Goal: Task Accomplishment & Management: Manage account settings

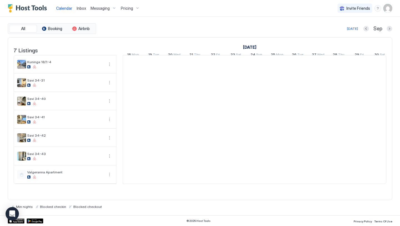
scroll to position [0, 309]
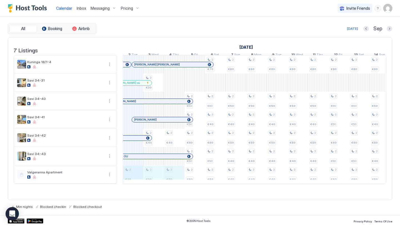
drag, startPoint x: 130, startPoint y: 175, endPoint x: 166, endPoint y: 178, distance: 36.2
click at [176, 183] on div "2 €30 2 €30 2 €40 2 €30 2 €40 2 €30 2 €60 2 €50 2 €60 2 €50 2 €50 2 €70 2 €60 2…" at bounding box center [359, 119] width 1091 height 128
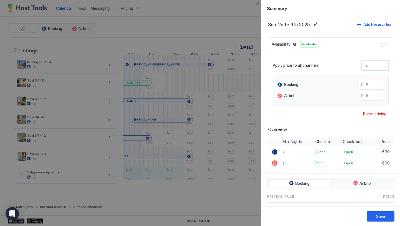
click at [375, 61] on input "**" at bounding box center [391, 65] width 44 height 9
click at [376, 68] on input "**" at bounding box center [391, 65] width 44 height 9
type input "*"
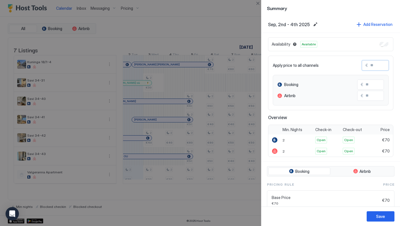
type input "*"
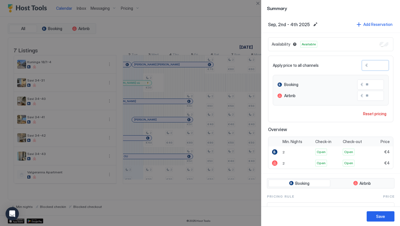
type input "**"
click at [379, 216] on div "Save" at bounding box center [381, 216] width 9 height 6
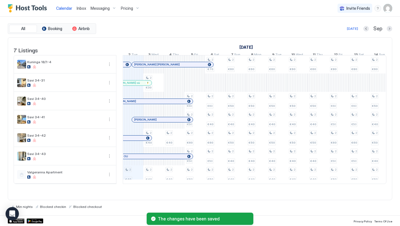
click at [127, 8] on span "Pricing" at bounding box center [127, 8] width 12 height 5
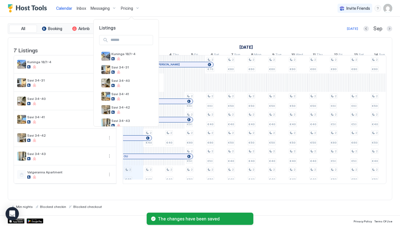
scroll to position [22, 0]
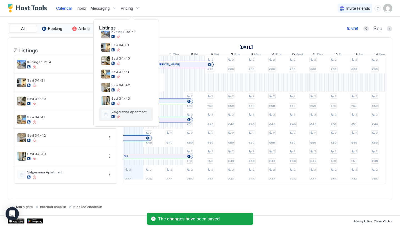
click at [124, 114] on div "Valgeranna Apartment" at bounding box center [131, 114] width 39 height 9
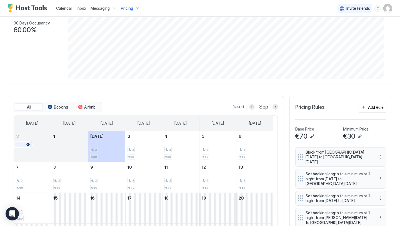
scroll to position [97, 0]
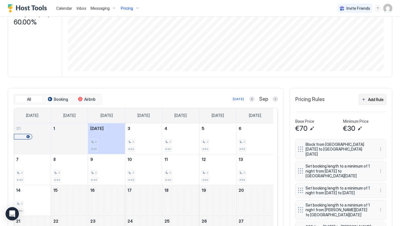
click at [373, 102] on div "Add Rule" at bounding box center [377, 100] width 16 height 6
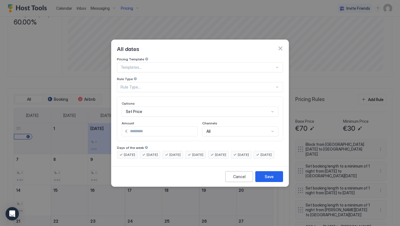
click at [193, 85] on div "Rule Type..." at bounding box center [198, 87] width 154 height 5
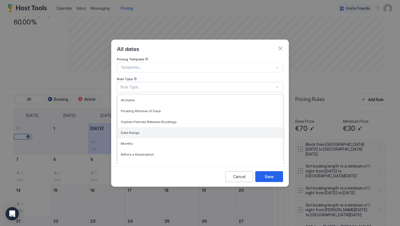
click at [126, 130] on div "Date Range" at bounding box center [201, 132] width 166 height 11
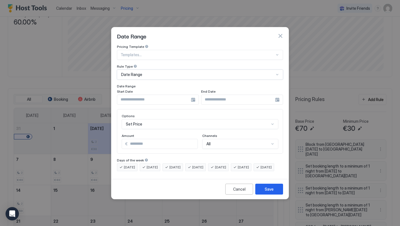
click at [160, 95] on div at bounding box center [158, 100] width 82 height 10
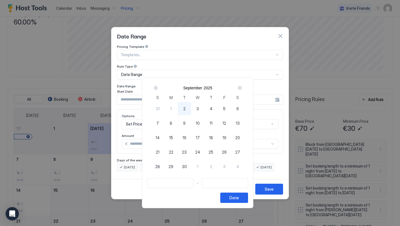
click at [186, 106] on span "2" at bounding box center [185, 109] width 2 height 6
type input "**********"
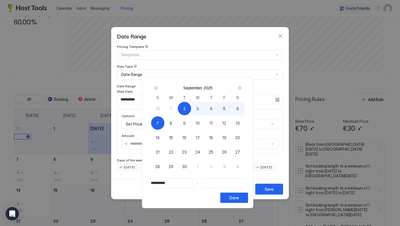
type input "**********"
click at [171, 126] on div "8" at bounding box center [171, 122] width 13 height 13
type input "**********"
click at [239, 193] on button "Done" at bounding box center [235, 197] width 28 height 10
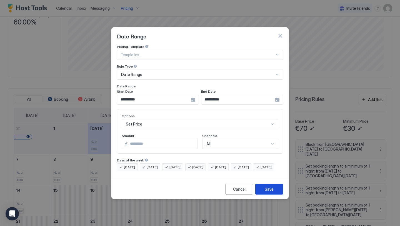
click at [264, 194] on button "Save" at bounding box center [270, 189] width 28 height 11
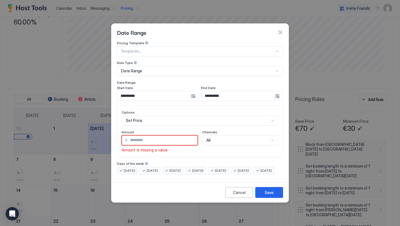
click at [156, 137] on input "*" at bounding box center [163, 139] width 70 height 9
type input "*"
click at [145, 115] on div "Set Price" at bounding box center [200, 120] width 157 height 10
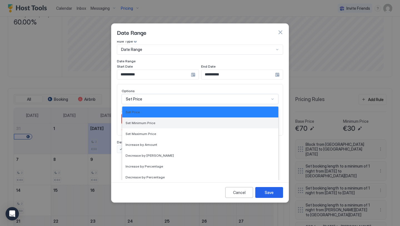
click at [270, 117] on div "Set Minimum Price" at bounding box center [200, 122] width 156 height 11
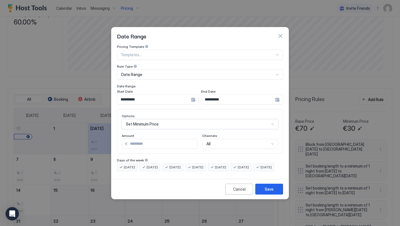
scroll to position [0, 0]
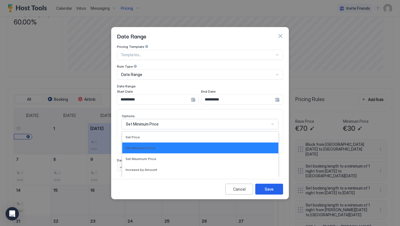
click at [208, 119] on div "option Set Minimum Price, selected. Set Minimum Price selected, 2 of 17. 17 res…" at bounding box center [200, 124] width 157 height 10
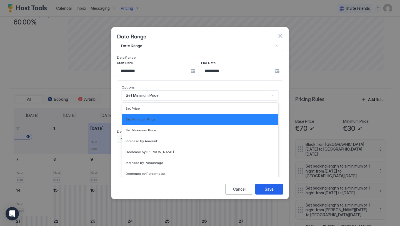
drag, startPoint x: 274, startPoint y: 120, endPoint x: 270, endPoint y: 117, distance: 5.5
click at [269, 116] on div "Set Price Set Minimum Price Set Maximum Price Increase by Amount Decrease by Am…" at bounding box center [200, 144] width 156 height 83
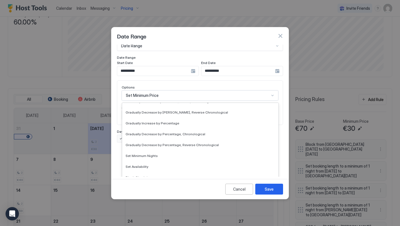
scroll to position [101, 0]
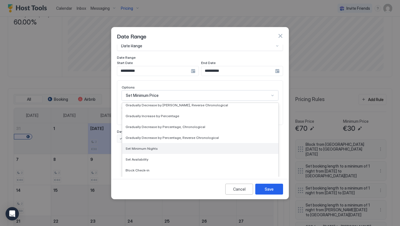
click at [150, 145] on div "Set Minimum Nights" at bounding box center [200, 148] width 156 height 11
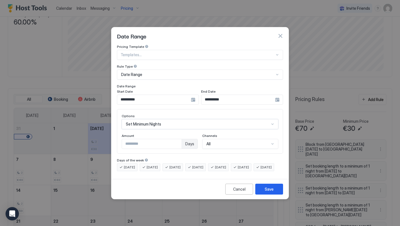
type input "*"
click at [176, 139] on input "*" at bounding box center [152, 143] width 60 height 9
click at [275, 194] on button "Save" at bounding box center [270, 189] width 28 height 11
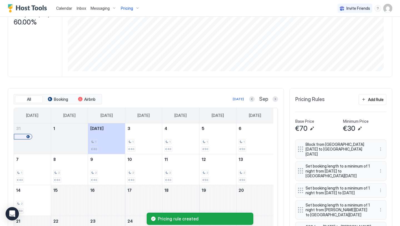
click at [63, 5] on div "Calendar" at bounding box center [64, 8] width 21 height 10
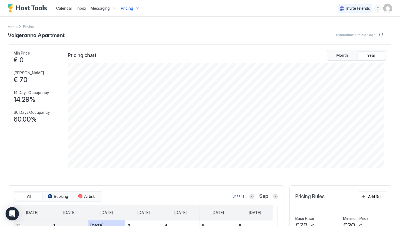
click at [68, 7] on span "Calendar" at bounding box center [64, 8] width 16 height 5
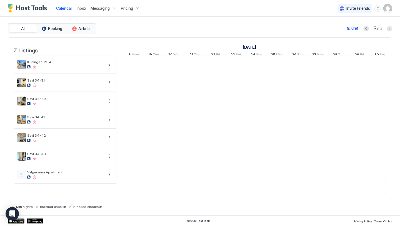
scroll to position [0, 309]
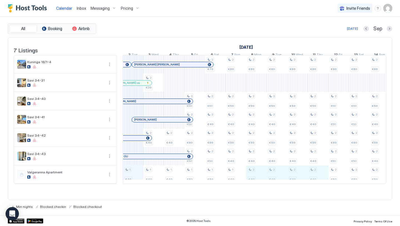
drag, startPoint x: 261, startPoint y: 179, endPoint x: 325, endPoint y: 178, distance: 63.1
click at [321, 179] on div "1 €40 2 €30 2 €40 1 €40 2 €40 1 €40 2 €60 2 €50 2 €60 2 €50 1 €50 2 €70 2 €60 2…" at bounding box center [359, 119] width 1091 height 128
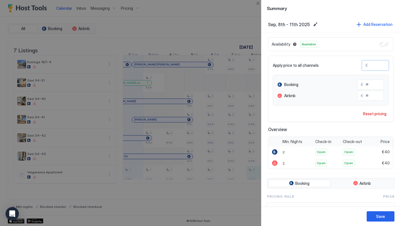
click at [379, 66] on input "**" at bounding box center [391, 65] width 44 height 9
type input "*"
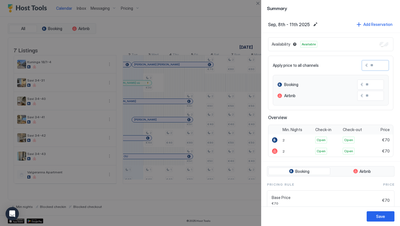
type input "*"
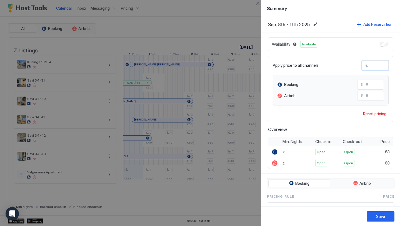
type input "**"
click at [383, 210] on div "Save" at bounding box center [331, 215] width 139 height 19
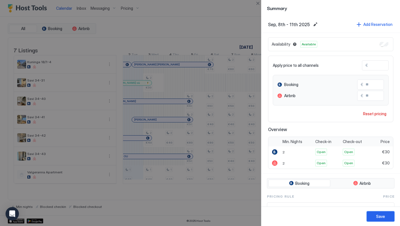
click at [381, 216] on div "Save" at bounding box center [381, 216] width 9 height 6
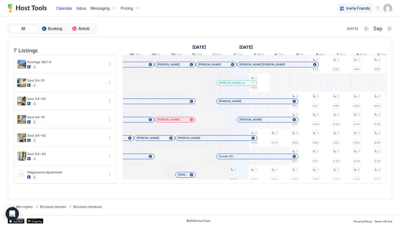
scroll to position [0, 87]
